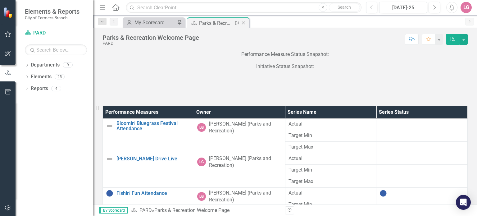
click at [244, 21] on icon "Close" at bounding box center [243, 22] width 6 height 5
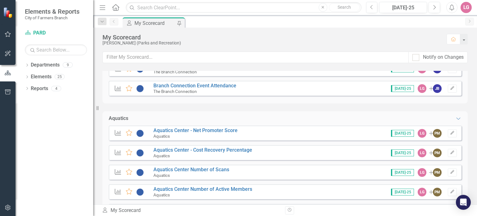
scroll to position [372, 0]
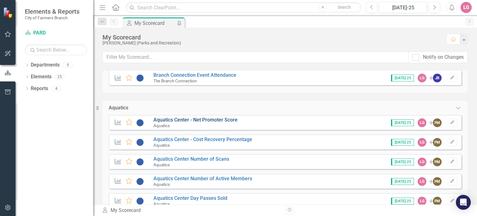
click at [200, 119] on link "Aquatics Center - Net Promoter Score" at bounding box center [195, 120] width 84 height 6
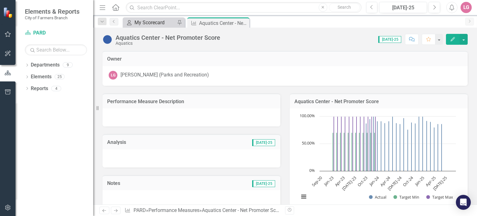
click at [154, 21] on div "My Scorecard" at bounding box center [154, 23] width 41 height 8
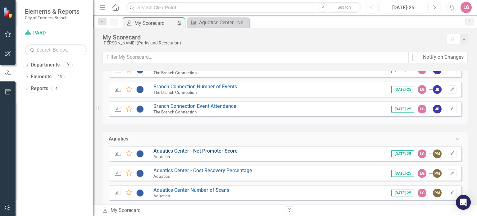
scroll to position [372, 0]
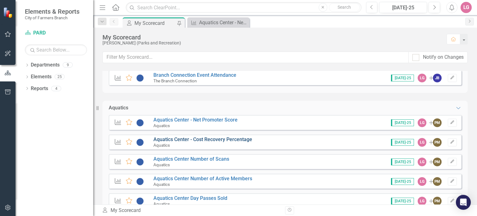
click at [199, 140] on link "Aquatics Center - Cost Recovery Percentage" at bounding box center [202, 139] width 99 height 6
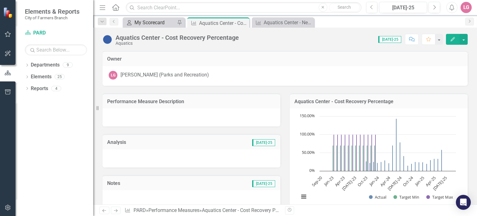
click at [152, 21] on div "My Scorecard" at bounding box center [154, 23] width 41 height 8
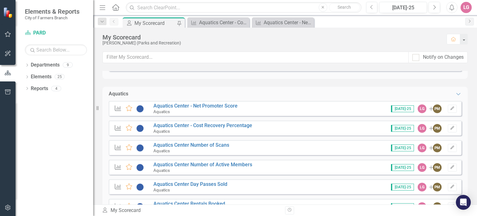
scroll to position [403, 0]
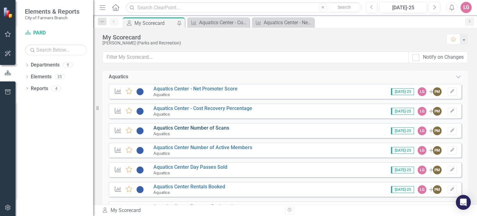
click at [190, 128] on link "Aquatics Center Number of Scans" at bounding box center [191, 128] width 76 height 6
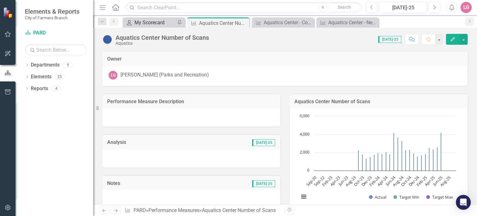
click at [153, 22] on div "My Scorecard" at bounding box center [154, 23] width 41 height 8
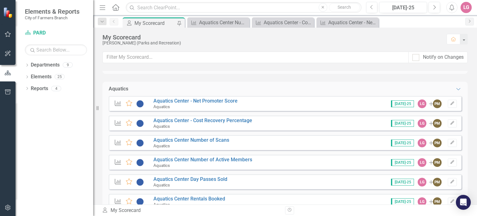
scroll to position [403, 0]
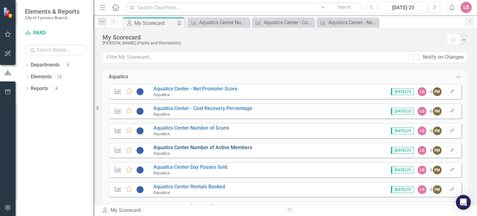
click at [188, 147] on link "Aquatics Center Number of Active Members" at bounding box center [202, 147] width 99 height 6
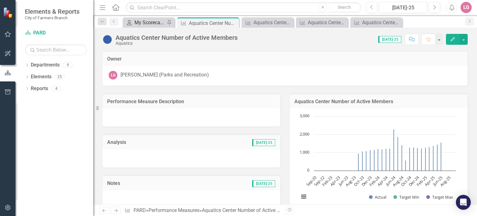
click at [153, 22] on div "My Scorecard" at bounding box center [149, 23] width 31 height 8
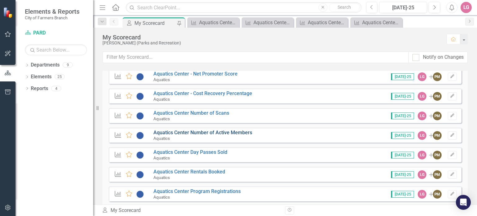
scroll to position [434, 0]
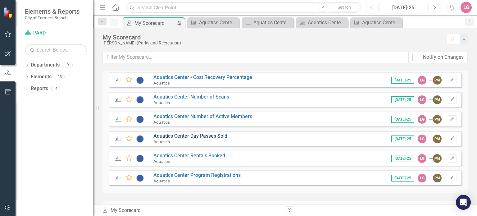
click at [199, 137] on link "Aquatics Center Day Passes Sold" at bounding box center [190, 136] width 74 height 6
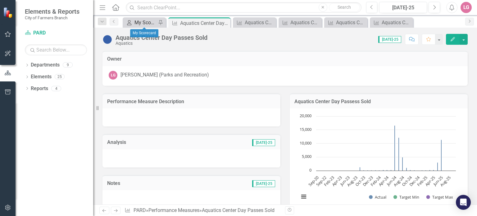
click at [146, 23] on div "My Scorecard" at bounding box center [145, 23] width 22 height 8
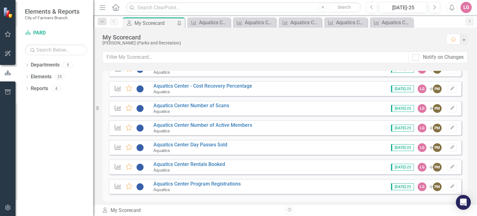
scroll to position [434, 0]
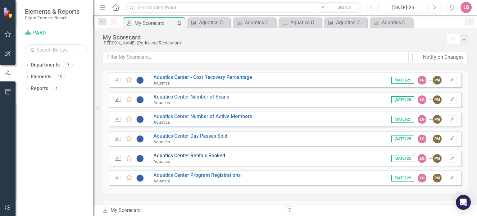
click at [197, 155] on link "Aquatics Center Rentals Booked" at bounding box center [189, 155] width 72 height 6
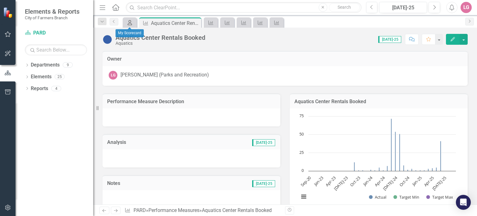
click at [131, 22] on icon "My Scorecard" at bounding box center [130, 22] width 6 height 5
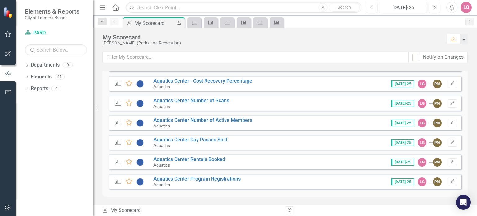
scroll to position [434, 0]
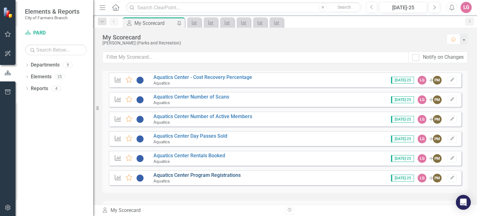
click at [203, 176] on link "Aquatics Center Program Registrations" at bounding box center [196, 175] width 87 height 6
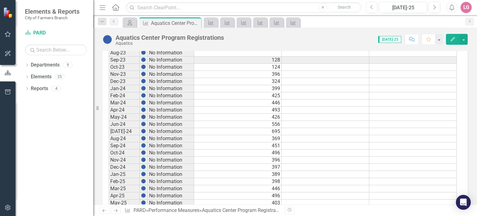
scroll to position [341, 0]
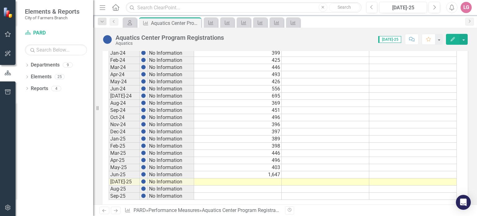
click at [263, 178] on td at bounding box center [237, 181] width 87 height 7
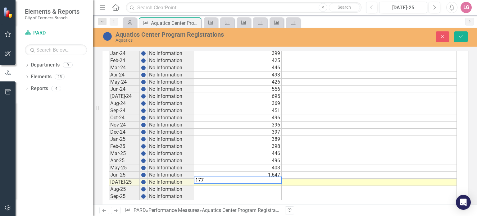
type textarea "1777"
drag, startPoint x: 463, startPoint y: 36, endPoint x: 345, endPoint y: 80, distance: 125.9
click at [463, 36] on icon "Save" at bounding box center [461, 36] width 6 height 4
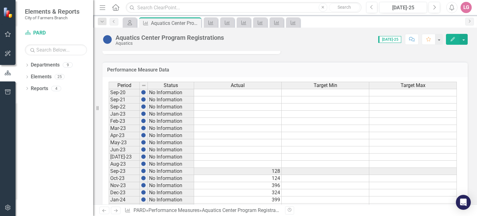
scroll to position [351, 0]
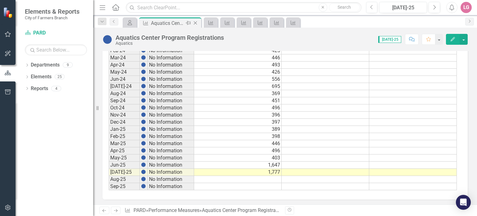
click at [195, 23] on icon "Close" at bounding box center [195, 22] width 6 height 5
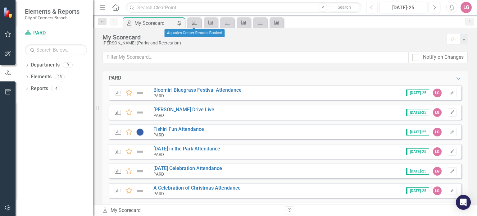
click at [192, 21] on icon "Performance Measure" at bounding box center [194, 22] width 6 height 5
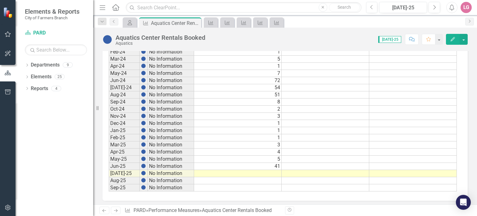
scroll to position [351, 0]
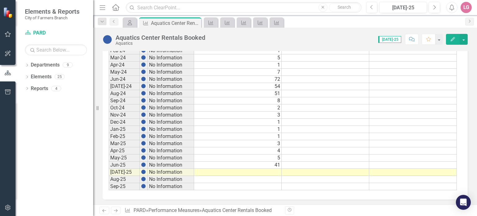
click at [267, 169] on td at bounding box center [237, 171] width 87 height 7
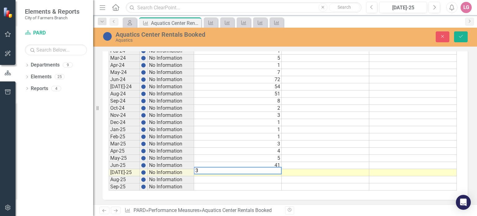
type textarea "30"
drag, startPoint x: 461, startPoint y: 38, endPoint x: 451, endPoint y: 47, distance: 13.6
click at [461, 38] on icon "Save" at bounding box center [461, 36] width 6 height 4
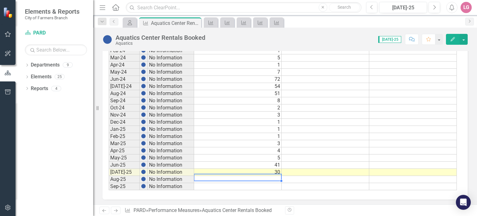
click at [240, 176] on td at bounding box center [237, 179] width 87 height 7
click at [194, 23] on icon at bounding box center [195, 22] width 3 height 3
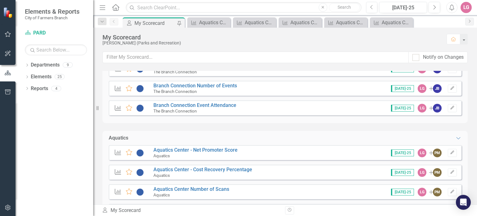
scroll to position [434, 0]
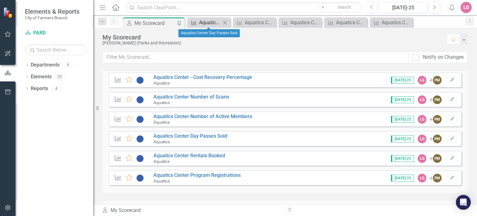
click at [202, 21] on div "Aquatics Center Day Passes Sold" at bounding box center [210, 23] width 22 height 8
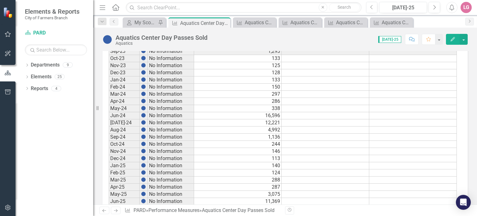
scroll to position [351, 0]
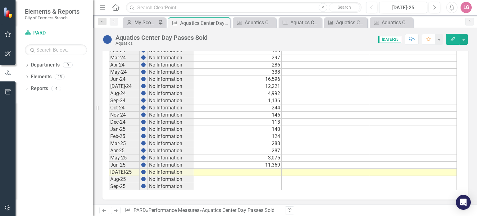
click at [258, 169] on td at bounding box center [237, 171] width 87 height 7
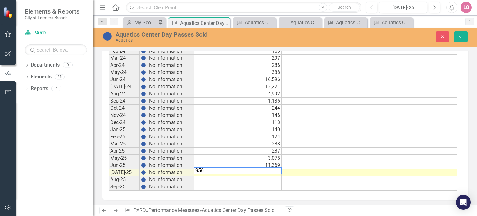
type textarea "9569"
click at [460, 38] on icon "Save" at bounding box center [461, 36] width 6 height 4
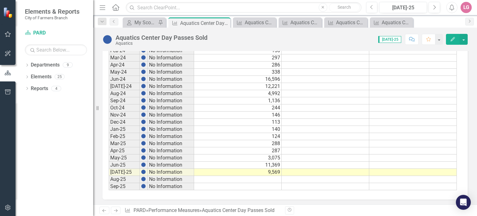
click at [260, 177] on td at bounding box center [237, 179] width 87 height 7
click at [224, 22] on icon "Close" at bounding box center [224, 22] width 6 height 5
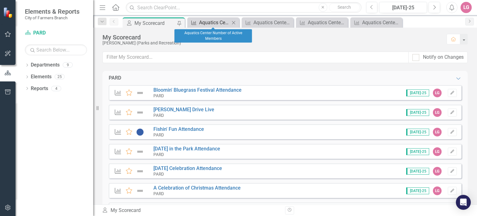
click at [211, 24] on div "Aquatics Center Number of Active Members" at bounding box center [214, 23] width 31 height 8
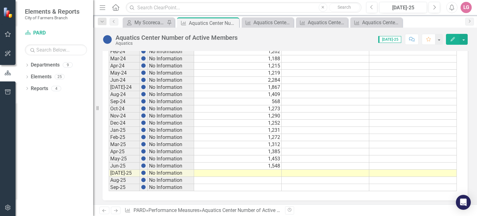
scroll to position [351, 0]
click at [254, 168] on td at bounding box center [237, 171] width 87 height 7
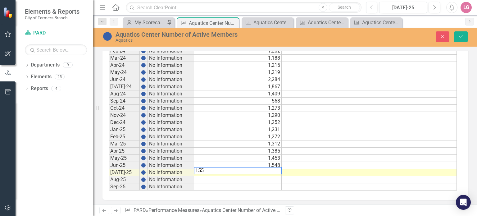
type textarea "1551"
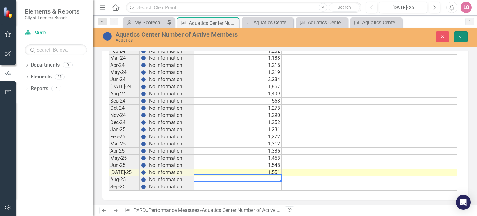
click at [457, 37] on button "Save" at bounding box center [461, 36] width 14 height 11
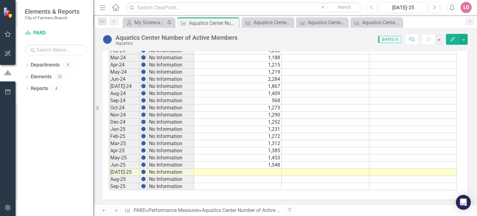
click at [258, 168] on td at bounding box center [237, 171] width 87 height 7
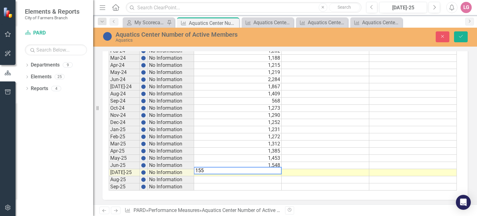
type textarea "1551"
click at [458, 38] on icon "Save" at bounding box center [461, 36] width 6 height 4
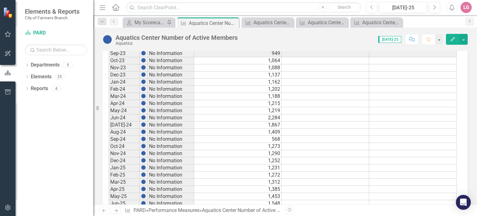
scroll to position [341, 0]
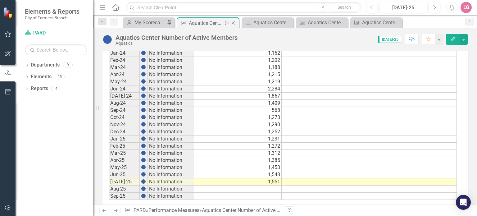
click at [233, 22] on icon "Close" at bounding box center [233, 22] width 6 height 5
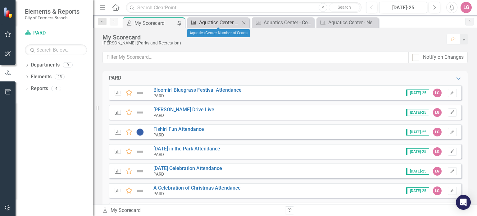
click at [223, 21] on div "Aquatics Center Number of Scans" at bounding box center [219, 23] width 41 height 8
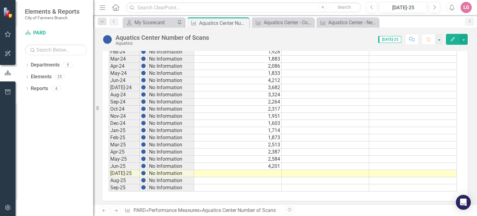
scroll to position [351, 0]
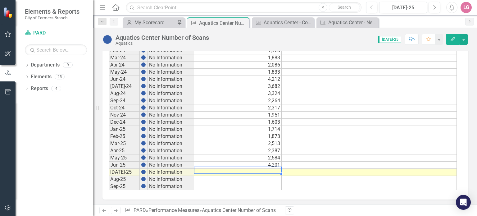
click at [263, 168] on td at bounding box center [237, 171] width 87 height 7
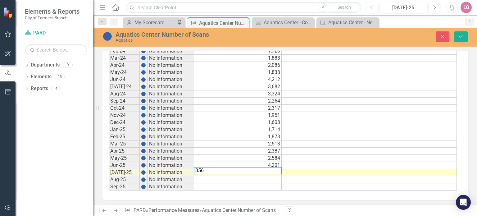
type textarea "3566"
click at [457, 38] on button "Save" at bounding box center [461, 36] width 14 height 11
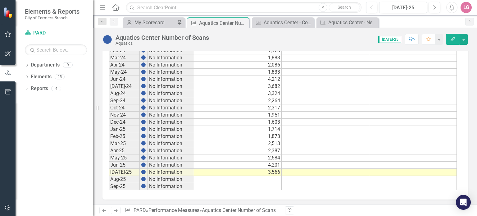
click at [109, 173] on div "Period Status Actual Target Min Target Max Sep-20 No Information Sep-21 No Info…" at bounding box center [109, 58] width 0 height 264
click at [242, 22] on icon "Close" at bounding box center [243, 22] width 6 height 5
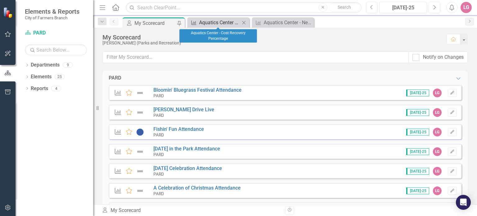
click at [227, 23] on div "Aquatics Center - Cost Recovery Percentage" at bounding box center [219, 23] width 41 height 8
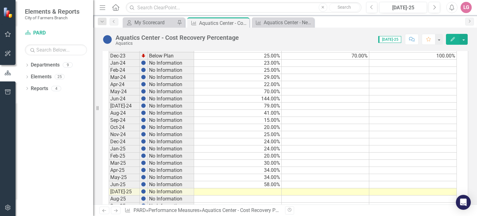
scroll to position [351, 0]
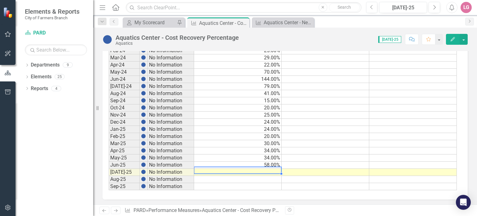
click at [247, 170] on td at bounding box center [237, 171] width 87 height 7
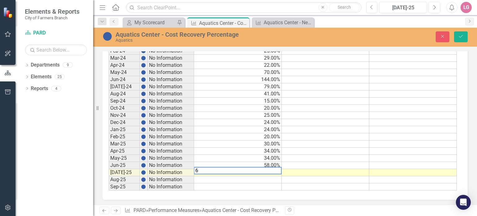
type textarea "67"
click at [460, 35] on icon "Save" at bounding box center [461, 36] width 6 height 4
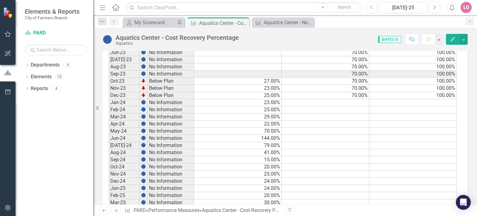
scroll to position [341, 0]
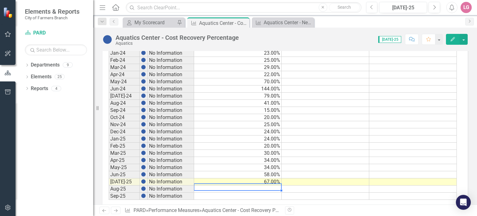
click at [248, 185] on td at bounding box center [237, 188] width 87 height 7
click at [243, 22] on icon "Close" at bounding box center [243, 22] width 6 height 5
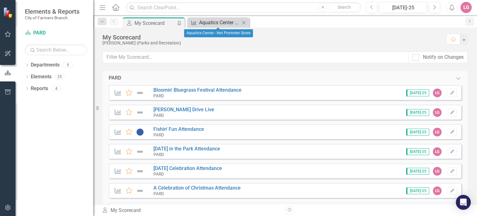
click at [212, 22] on div "Aquatics Center - Net Promoter Score" at bounding box center [219, 23] width 41 height 8
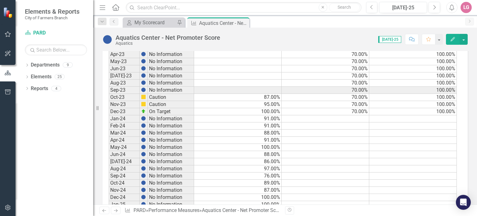
scroll to position [351, 0]
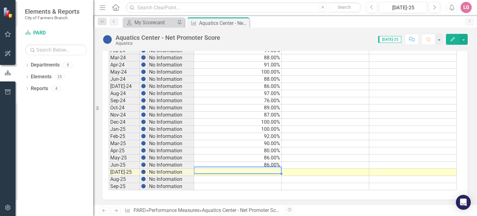
click at [221, 168] on td at bounding box center [237, 171] width 87 height 7
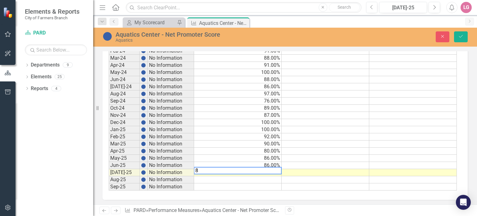
type textarea "86"
click at [462, 33] on button "Save" at bounding box center [461, 36] width 14 height 11
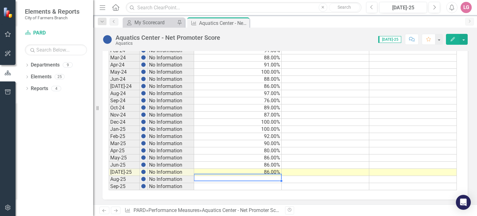
click at [250, 176] on td at bounding box center [237, 179] width 87 height 7
click at [242, 23] on icon "Close" at bounding box center [243, 22] width 6 height 5
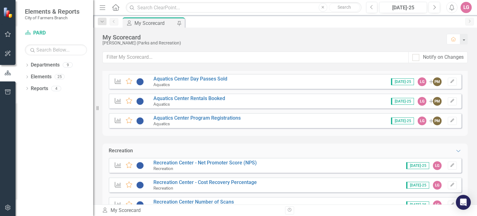
scroll to position [527, 0]
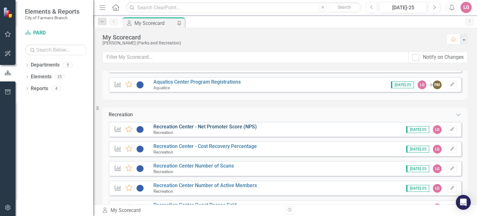
click at [205, 128] on link "Recreation Center - Net Promoter Score (NPS)" at bounding box center [204, 126] width 103 height 6
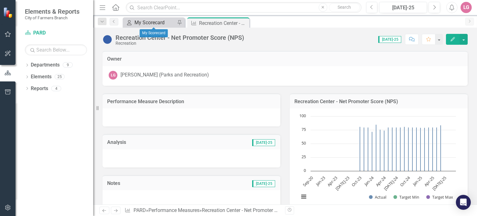
click at [161, 20] on div "My Scorecard" at bounding box center [154, 23] width 41 height 8
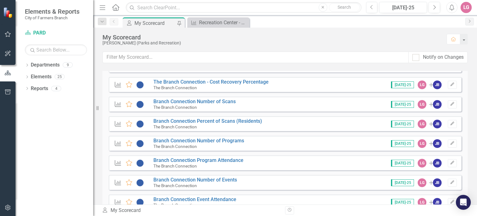
scroll to position [307, 0]
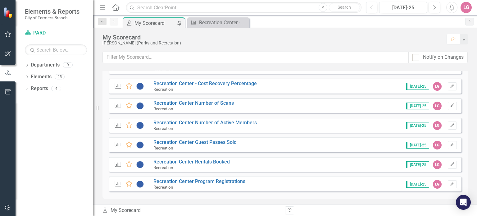
scroll to position [558, 0]
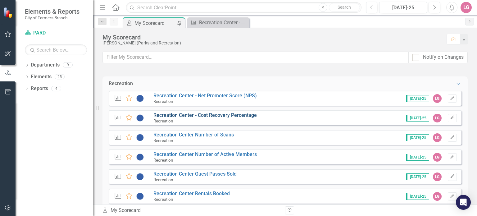
click at [195, 115] on link "Recreation Center - Cost Recovery Percentage" at bounding box center [204, 115] width 103 height 6
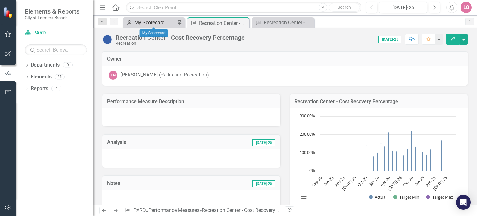
click at [146, 24] on div "My Scorecard" at bounding box center [154, 23] width 41 height 8
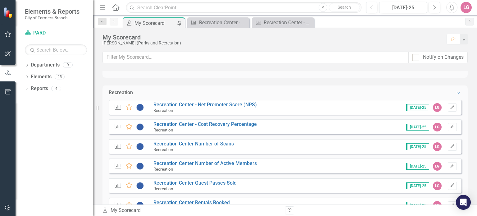
scroll to position [558, 0]
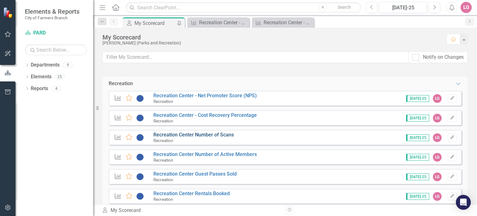
click at [185, 136] on link "Recreation Center Number of Scans" at bounding box center [193, 135] width 80 height 6
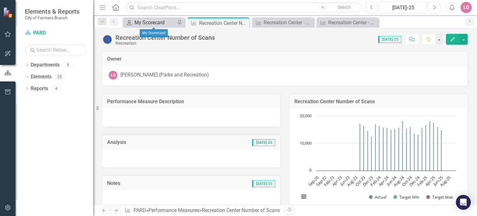
click at [159, 22] on div "My Scorecard" at bounding box center [154, 23] width 41 height 8
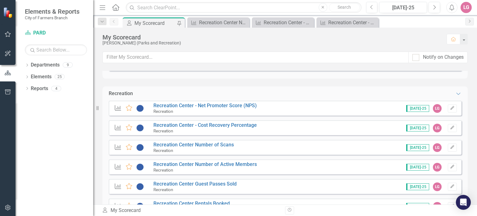
scroll to position [558, 0]
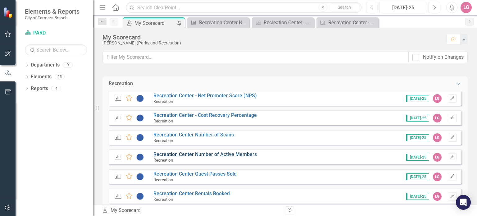
click at [204, 152] on link "Recreation Center Number of Active Members" at bounding box center [204, 154] width 103 height 6
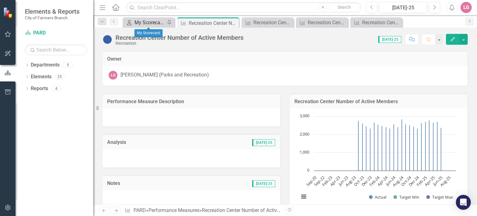
click at [153, 22] on div "My Scorecard" at bounding box center [149, 23] width 31 height 8
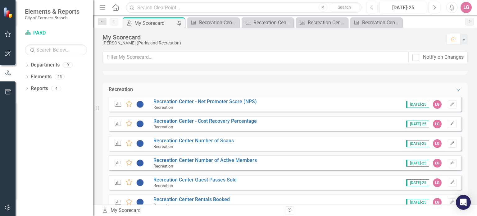
scroll to position [558, 0]
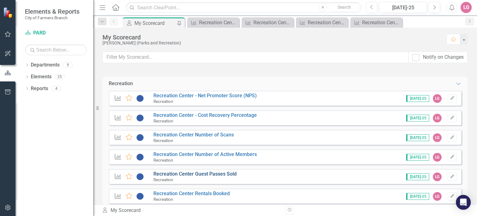
click at [194, 173] on link "Recreation Center Guest Passes Sold" at bounding box center [194, 174] width 83 height 6
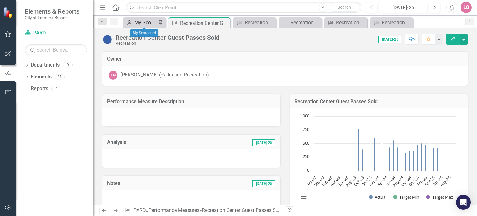
click at [150, 20] on div "My Scorecard" at bounding box center [145, 23] width 22 height 8
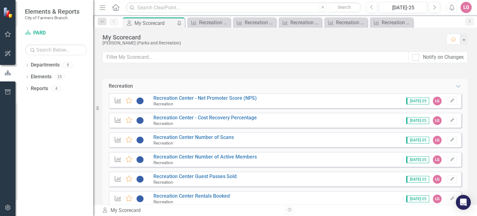
scroll to position [589, 0]
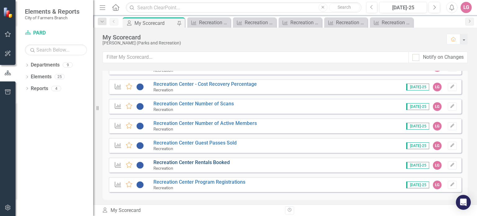
click at [203, 163] on link "Recreation Center Rentals Booked" at bounding box center [191, 162] width 76 height 6
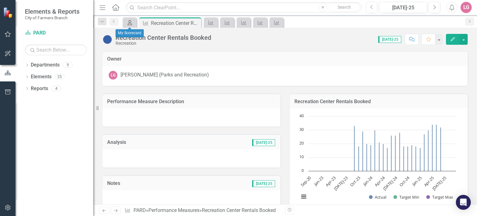
click at [132, 21] on icon "My Scorecard" at bounding box center [130, 22] width 6 height 5
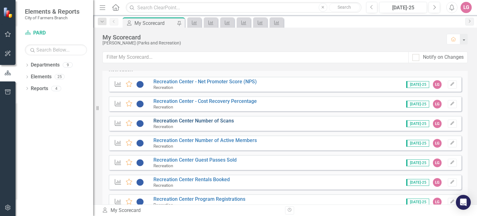
scroll to position [589, 0]
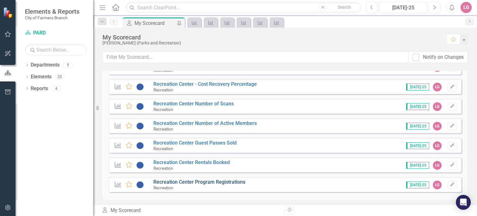
click at [216, 182] on link "Recreation Center Program Registrations" at bounding box center [199, 182] width 92 height 6
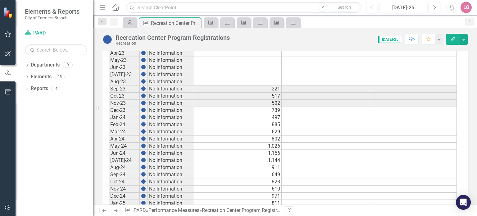
scroll to position [351, 0]
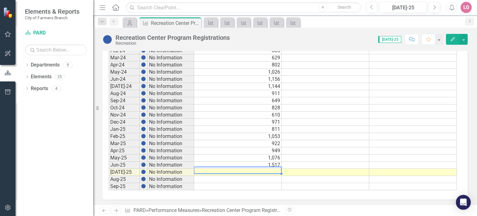
click at [226, 168] on td at bounding box center [237, 171] width 87 height 7
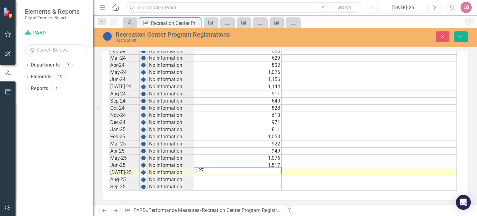
type textarea "1275"
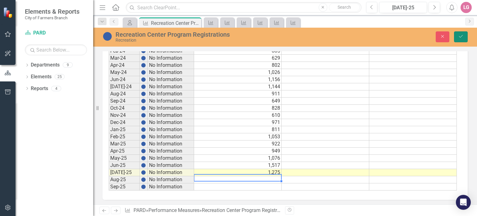
drag, startPoint x: 464, startPoint y: 37, endPoint x: 442, endPoint y: 40, distance: 22.5
click at [464, 37] on button "Save" at bounding box center [461, 36] width 14 height 11
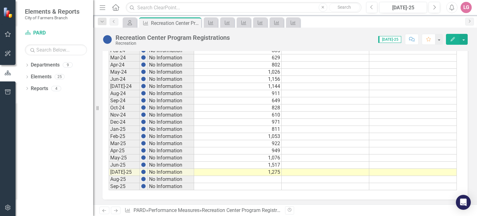
click at [214, 155] on td "1,076" at bounding box center [237, 157] width 87 height 7
click at [266, 183] on td at bounding box center [237, 186] width 87 height 7
click at [194, 22] on icon "Close" at bounding box center [195, 22] width 6 height 5
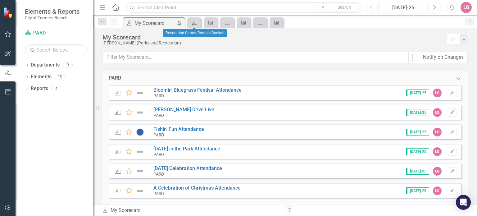
click at [194, 20] on icon "Performance Measure" at bounding box center [194, 22] width 6 height 5
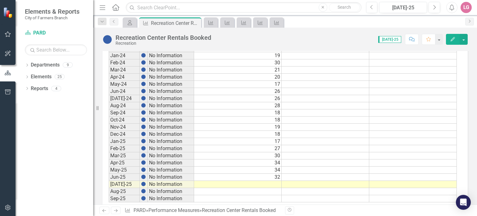
scroll to position [351, 0]
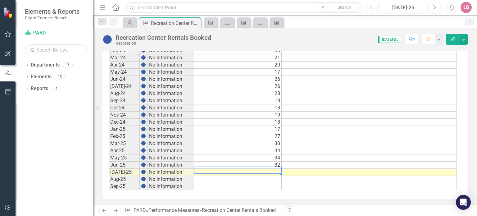
click at [271, 168] on td at bounding box center [237, 171] width 87 height 7
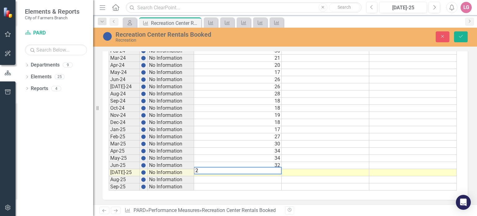
type textarea "25"
click at [458, 38] on button "Save" at bounding box center [461, 36] width 14 height 11
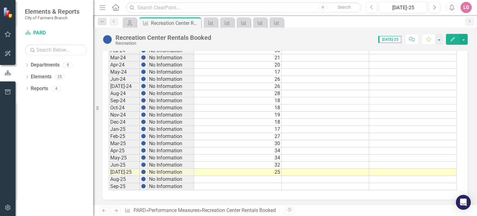
click at [242, 150] on td "34" at bounding box center [237, 150] width 87 height 7
click at [246, 183] on td at bounding box center [237, 186] width 87 height 7
click at [196, 21] on icon "Close" at bounding box center [195, 22] width 6 height 5
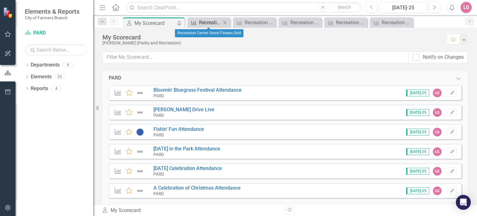
click at [207, 23] on div "Recreation Center Guest Passes Sold" at bounding box center [210, 23] width 22 height 8
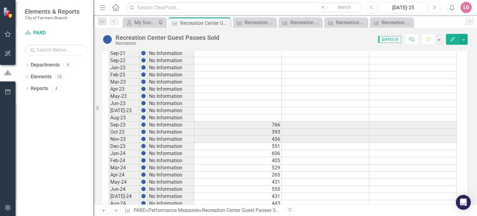
scroll to position [341, 0]
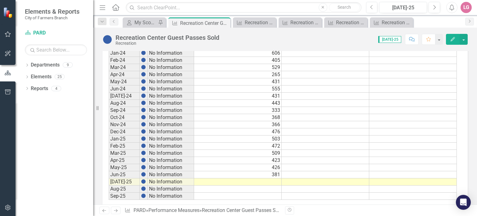
click at [246, 178] on td at bounding box center [237, 181] width 87 height 7
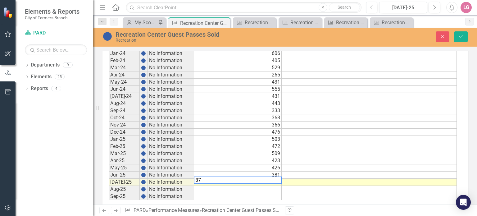
type textarea "378"
drag, startPoint x: 464, startPoint y: 35, endPoint x: 452, endPoint y: 38, distance: 12.6
click at [464, 35] on button "Save" at bounding box center [461, 36] width 14 height 11
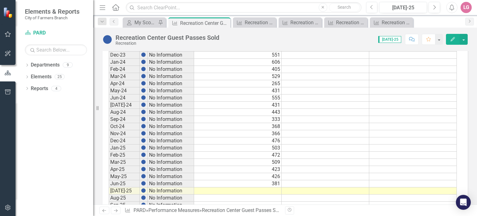
scroll to position [351, 0]
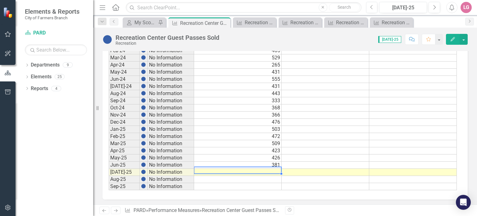
click at [255, 168] on td at bounding box center [237, 171] width 87 height 7
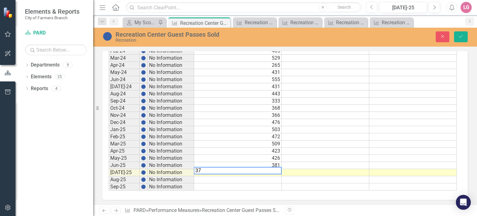
type textarea "378"
drag, startPoint x: 462, startPoint y: 37, endPoint x: 450, endPoint y: 47, distance: 15.9
click at [462, 37] on icon "Save" at bounding box center [461, 36] width 6 height 4
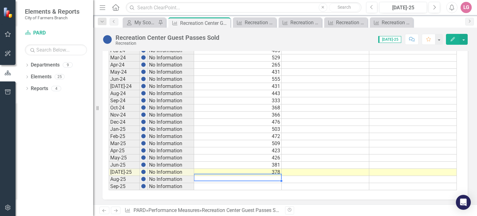
click at [267, 177] on td at bounding box center [237, 179] width 87 height 7
click at [226, 23] on icon "Close" at bounding box center [224, 22] width 6 height 5
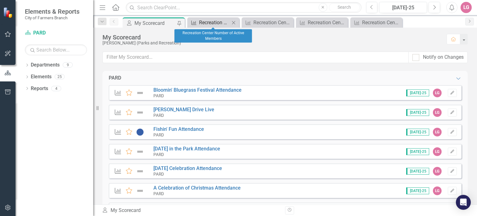
click at [214, 22] on div "Recreation Center Number of Active Members" at bounding box center [214, 23] width 31 height 8
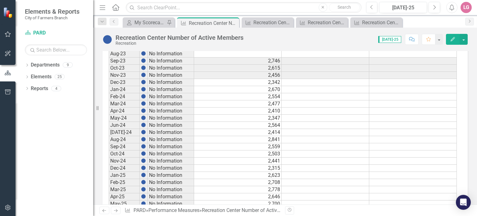
scroll to position [341, 0]
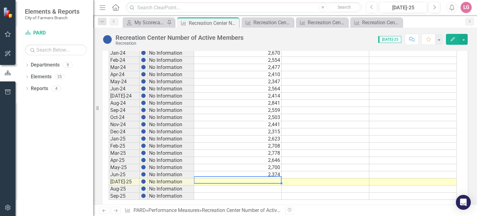
click at [226, 178] on td at bounding box center [237, 181] width 87 height 7
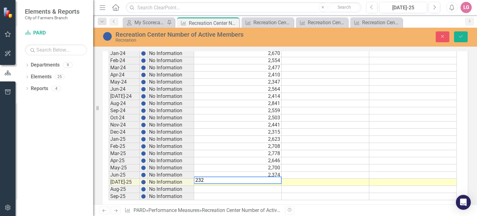
type textarea "2328"
drag, startPoint x: 464, startPoint y: 37, endPoint x: 435, endPoint y: 47, distance: 31.0
click at [464, 37] on button "Save" at bounding box center [461, 36] width 14 height 11
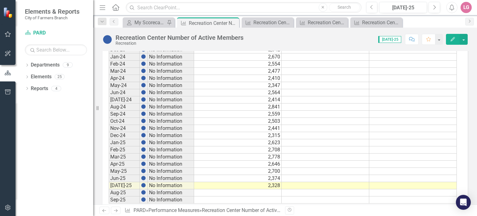
scroll to position [351, 0]
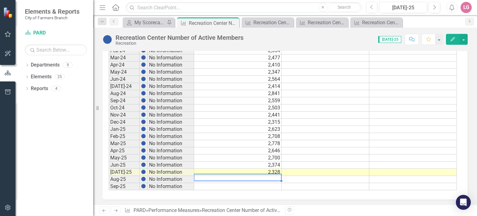
click at [246, 176] on td at bounding box center [237, 179] width 87 height 7
click at [233, 22] on icon "Close" at bounding box center [233, 22] width 6 height 5
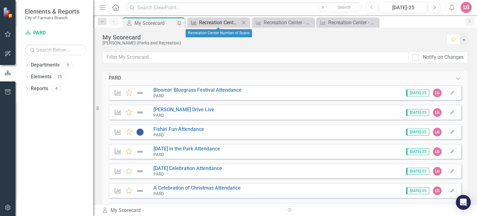
click at [220, 24] on div "Recreation Center Number of Scans" at bounding box center [219, 23] width 41 height 8
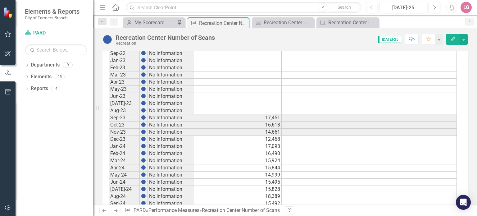
scroll to position [351, 0]
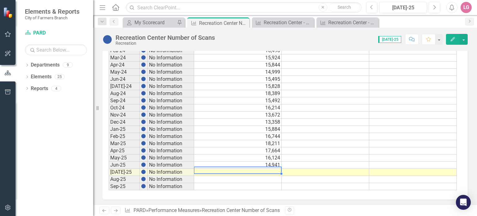
click at [240, 168] on td at bounding box center [237, 171] width 87 height 7
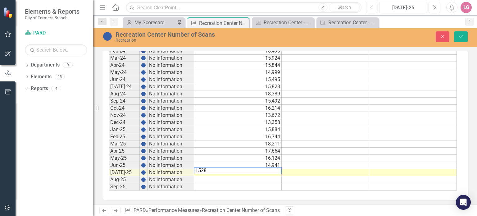
type textarea "15283"
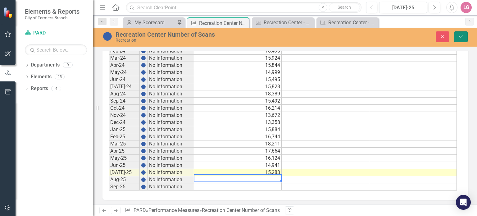
click at [459, 37] on icon "Save" at bounding box center [461, 36] width 6 height 4
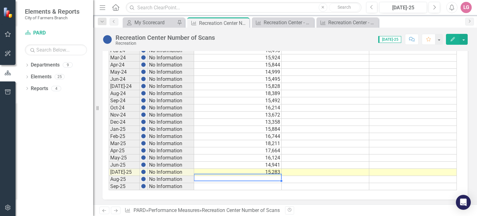
click at [259, 176] on td at bounding box center [237, 179] width 87 height 7
click at [243, 21] on icon "Close" at bounding box center [243, 22] width 6 height 5
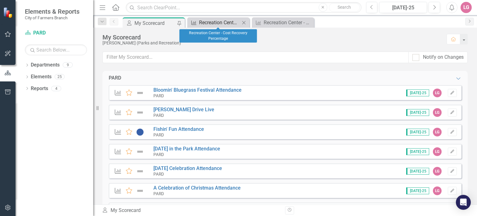
click at [222, 21] on div "Recreation Center - Cost Recovery Percentage" at bounding box center [219, 23] width 41 height 8
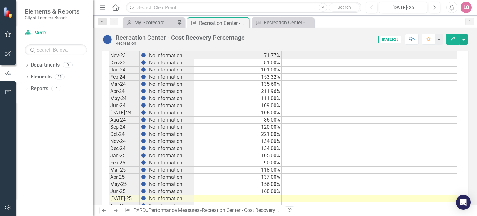
scroll to position [351, 0]
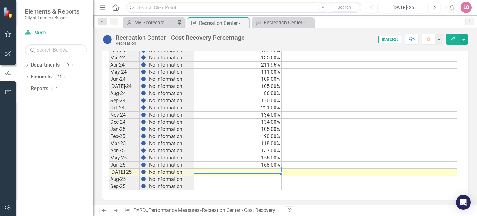
click at [109, 166] on div "Period Status Actual Target Min Target Max Sep-20 No Information Sep-21 No Info…" at bounding box center [109, 58] width 0 height 264
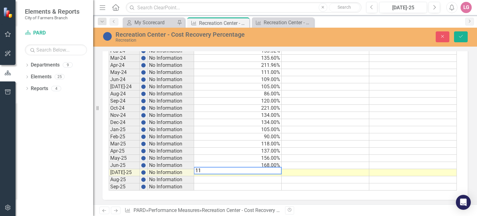
type textarea "114"
click at [463, 38] on icon "Save" at bounding box center [461, 36] width 6 height 4
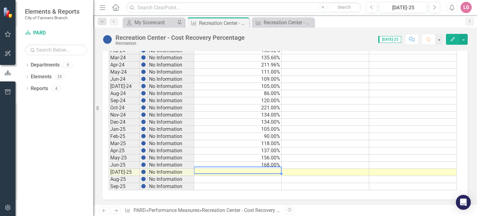
click at [239, 168] on td at bounding box center [237, 171] width 87 height 7
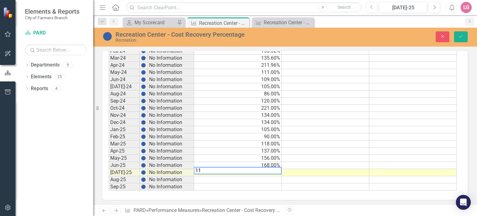
type textarea "114"
drag, startPoint x: 459, startPoint y: 36, endPoint x: 454, endPoint y: 38, distance: 5.4
click at [459, 36] on icon "Save" at bounding box center [461, 36] width 6 height 4
